Goal: Information Seeking & Learning: Learn about a topic

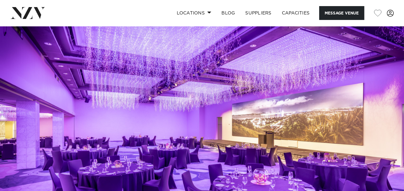
drag, startPoint x: 0, startPoint y: 0, endPoint x: 114, endPoint y: 84, distance: 141.2
click at [114, 84] on img at bounding box center [202, 120] width 404 height 189
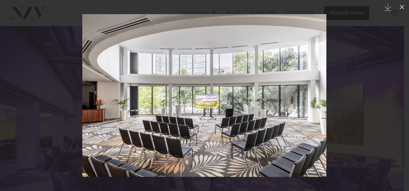
click at [338, 95] on div at bounding box center [204, 95] width 409 height 191
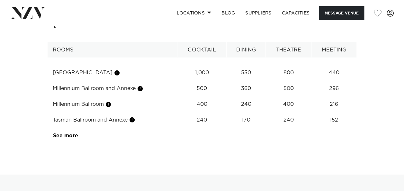
scroll to position [833, 0]
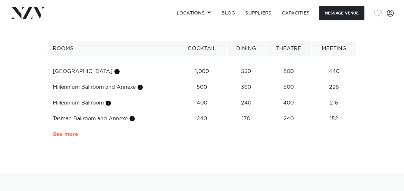
click at [71, 132] on link "See more" at bounding box center [78, 134] width 50 height 5
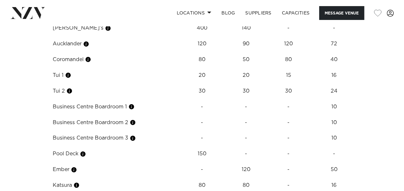
scroll to position [1017, 0]
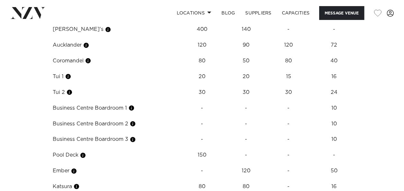
click at [76, 147] on td "Pool Deck" at bounding box center [113, 155] width 130 height 16
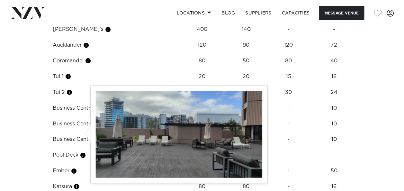
click at [82, 152] on button "button" at bounding box center [83, 155] width 6 height 6
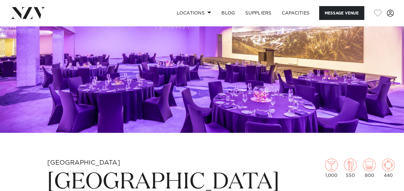
scroll to position [45, 0]
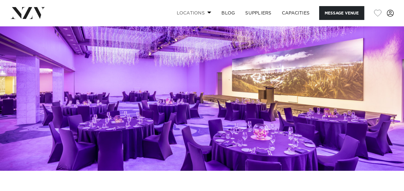
click at [195, 12] on link "Locations" at bounding box center [193, 13] width 45 height 14
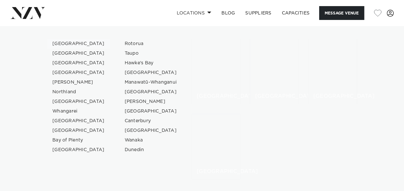
click at [69, 44] on link "[GEOGRAPHIC_DATA]" at bounding box center [78, 44] width 63 height 10
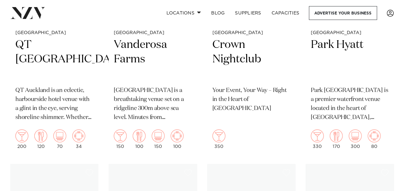
scroll to position [617, 0]
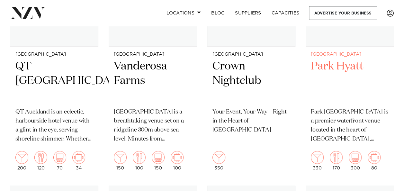
click at [332, 86] on h2 "Park Hyatt" at bounding box center [350, 80] width 78 height 43
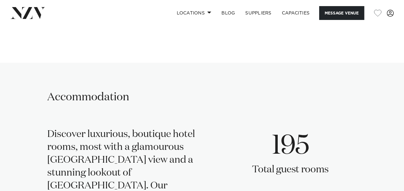
scroll to position [1094, 0]
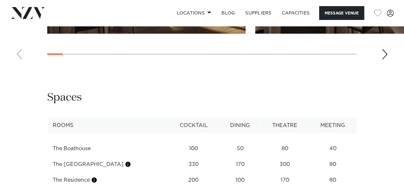
scroll to position [898, 0]
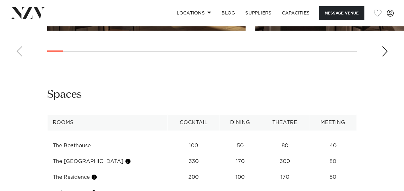
click at [386, 57] on div "Next slide" at bounding box center [384, 51] width 6 height 10
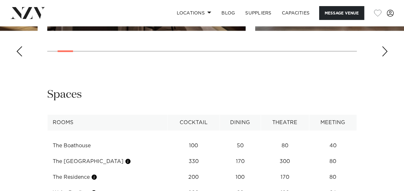
click at [386, 57] on div "Next slide" at bounding box center [384, 51] width 6 height 10
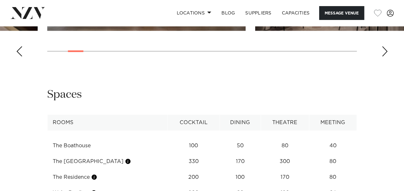
click at [386, 57] on div "Next slide" at bounding box center [384, 51] width 6 height 10
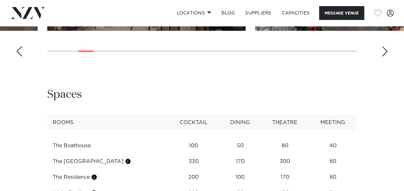
click at [386, 57] on div "Next slide" at bounding box center [384, 51] width 6 height 10
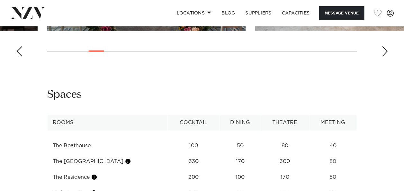
click at [386, 57] on div "Next slide" at bounding box center [384, 51] width 6 height 10
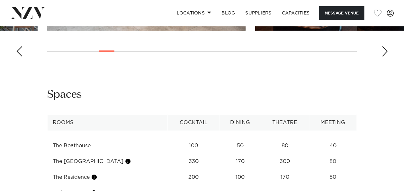
click at [386, 57] on div "Next slide" at bounding box center [384, 51] width 6 height 10
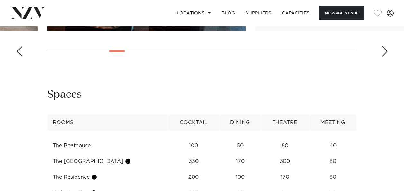
click at [386, 57] on div "Next slide" at bounding box center [384, 51] width 6 height 10
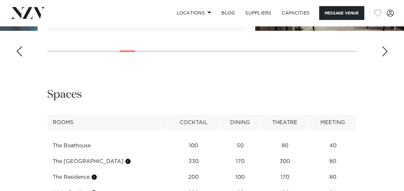
click at [386, 57] on div "Next slide" at bounding box center [384, 51] width 6 height 10
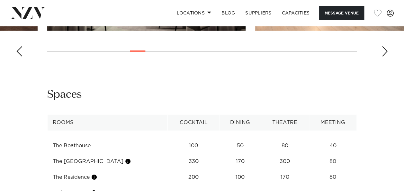
click at [17, 57] on div "Previous slide" at bounding box center [19, 51] width 6 height 10
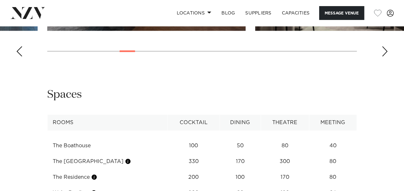
click at [388, 57] on div "Next slide" at bounding box center [384, 51] width 6 height 10
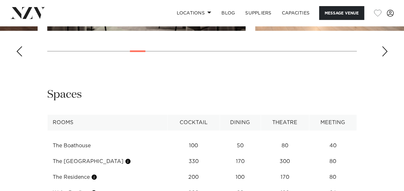
click at [384, 57] on div "Next slide" at bounding box center [384, 51] width 6 height 10
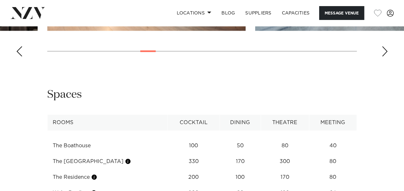
click at [384, 57] on div "Next slide" at bounding box center [384, 51] width 6 height 10
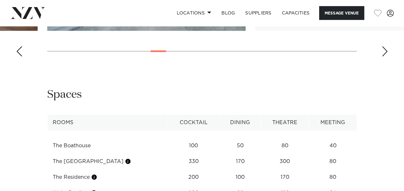
click at [384, 57] on div "Next slide" at bounding box center [384, 51] width 6 height 10
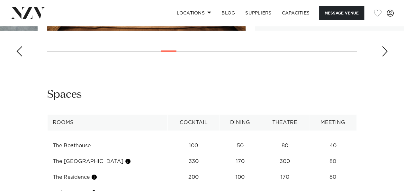
click at [384, 57] on div "Next slide" at bounding box center [384, 51] width 6 height 10
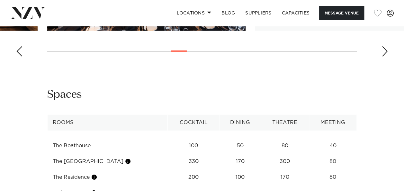
click at [384, 57] on div "Next slide" at bounding box center [384, 51] width 6 height 10
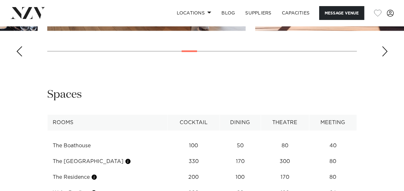
click at [384, 57] on div "Next slide" at bounding box center [384, 51] width 6 height 10
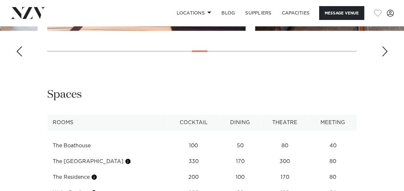
click at [386, 57] on div "Next slide" at bounding box center [384, 51] width 6 height 10
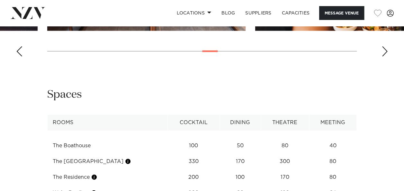
click at [386, 57] on div "Next slide" at bounding box center [384, 51] width 6 height 10
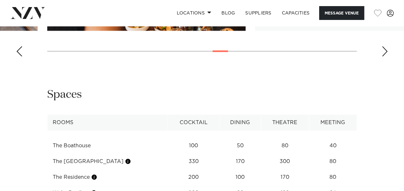
click at [386, 57] on div "Next slide" at bounding box center [384, 51] width 6 height 10
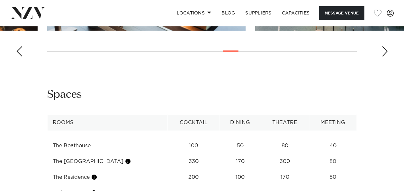
click at [386, 57] on div "Next slide" at bounding box center [384, 51] width 6 height 10
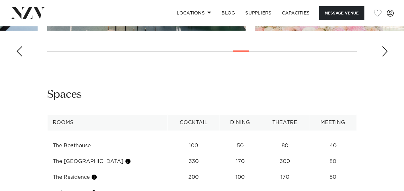
click at [386, 57] on div "Next slide" at bounding box center [384, 51] width 6 height 10
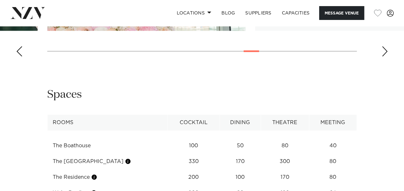
click at [386, 57] on div "Next slide" at bounding box center [384, 51] width 6 height 10
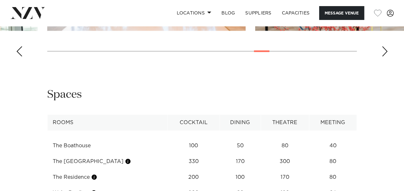
click at [386, 57] on div "Next slide" at bounding box center [384, 51] width 6 height 10
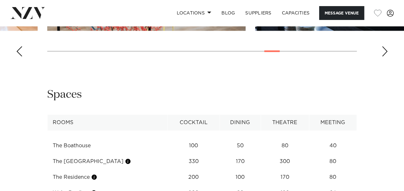
click at [386, 57] on div "Next slide" at bounding box center [384, 51] width 6 height 10
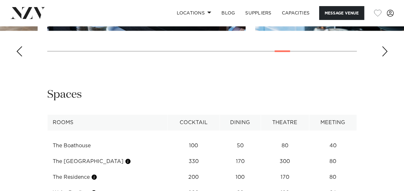
click at [386, 57] on div "Next slide" at bounding box center [384, 51] width 6 height 10
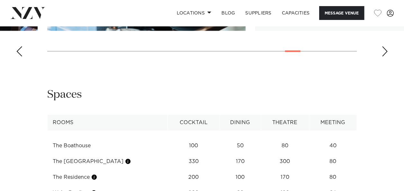
click at [386, 57] on div "Next slide" at bounding box center [384, 51] width 6 height 10
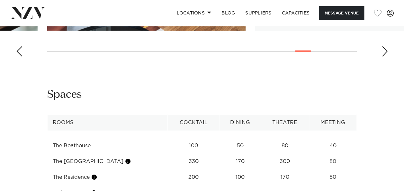
click at [386, 57] on div "Next slide" at bounding box center [384, 51] width 6 height 10
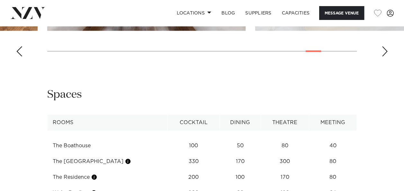
click at [386, 57] on div "Next slide" at bounding box center [384, 51] width 6 height 10
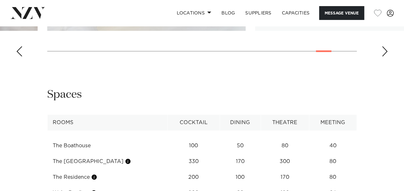
click at [386, 57] on div "Next slide" at bounding box center [384, 51] width 6 height 10
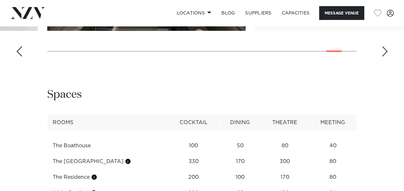
click at [386, 57] on div "Next slide" at bounding box center [384, 51] width 6 height 10
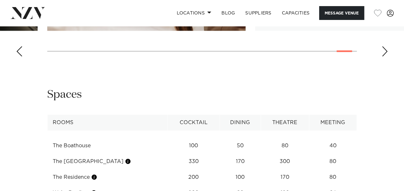
click at [386, 57] on div "Next slide" at bounding box center [384, 51] width 6 height 10
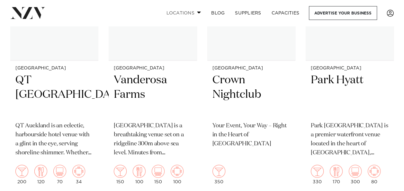
drag, startPoint x: 0, startPoint y: 0, endPoint x: 180, endPoint y: 11, distance: 180.3
click at [180, 11] on link "Locations" at bounding box center [183, 13] width 45 height 14
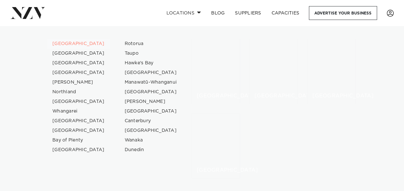
click at [65, 43] on link "[GEOGRAPHIC_DATA]" at bounding box center [78, 44] width 63 height 10
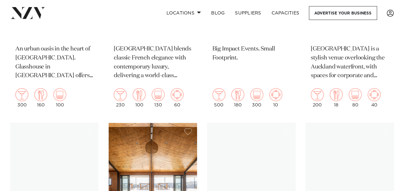
scroll to position [421, 0]
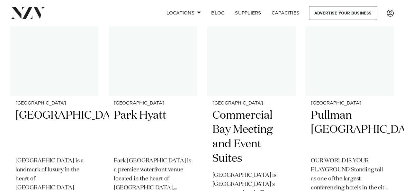
scroll to position [1887, 0]
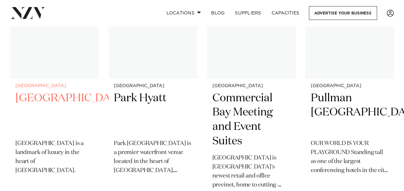
click at [62, 82] on div "[GEOGRAPHIC_DATA] [GEOGRAPHIC_DATA] [GEOGRAPHIC_DATA] is a landmark of luxury i…" at bounding box center [54, 149] width 88 height 143
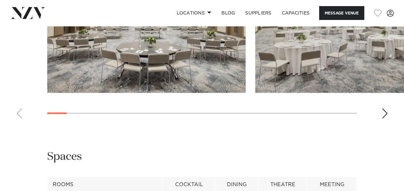
scroll to position [718, 0]
click at [385, 119] on div "Next slide" at bounding box center [384, 114] width 6 height 10
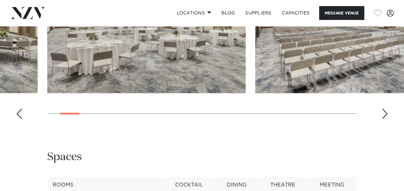
click at [385, 119] on div "Next slide" at bounding box center [384, 114] width 6 height 10
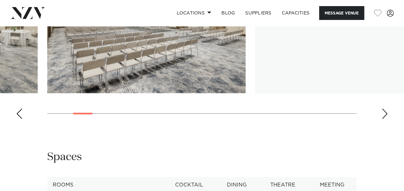
click at [385, 119] on div "Next slide" at bounding box center [384, 114] width 6 height 10
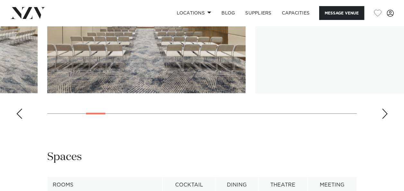
click at [385, 119] on div "Next slide" at bounding box center [384, 114] width 6 height 10
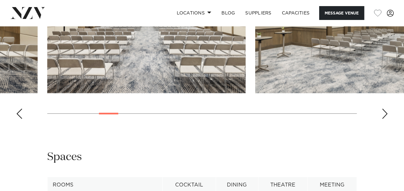
click at [385, 119] on div "Next slide" at bounding box center [384, 114] width 6 height 10
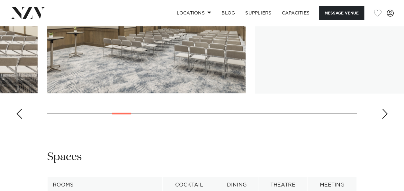
click at [385, 119] on div "Next slide" at bounding box center [384, 114] width 6 height 10
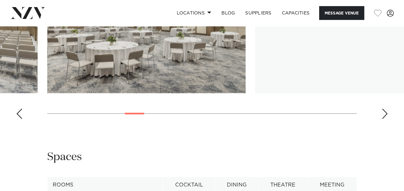
click at [385, 119] on div "Next slide" at bounding box center [384, 114] width 6 height 10
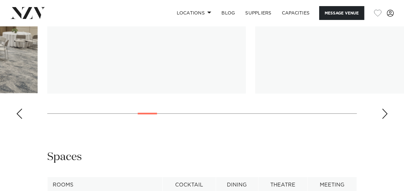
click at [385, 119] on div "Next slide" at bounding box center [384, 114] width 6 height 10
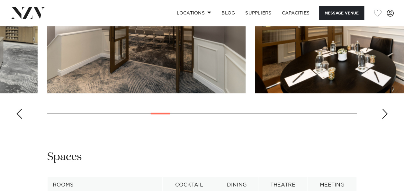
click at [387, 119] on div "Next slide" at bounding box center [384, 114] width 6 height 10
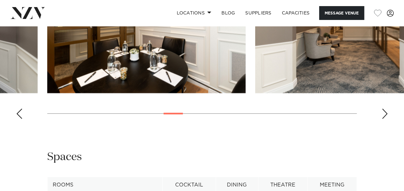
click at [387, 119] on div "Next slide" at bounding box center [384, 114] width 6 height 10
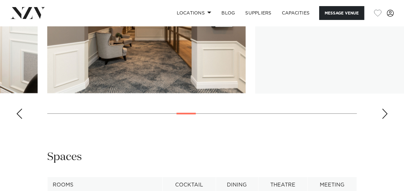
click at [387, 119] on div "Next slide" at bounding box center [384, 114] width 6 height 10
